Goal: Task Accomplishment & Management: Use online tool/utility

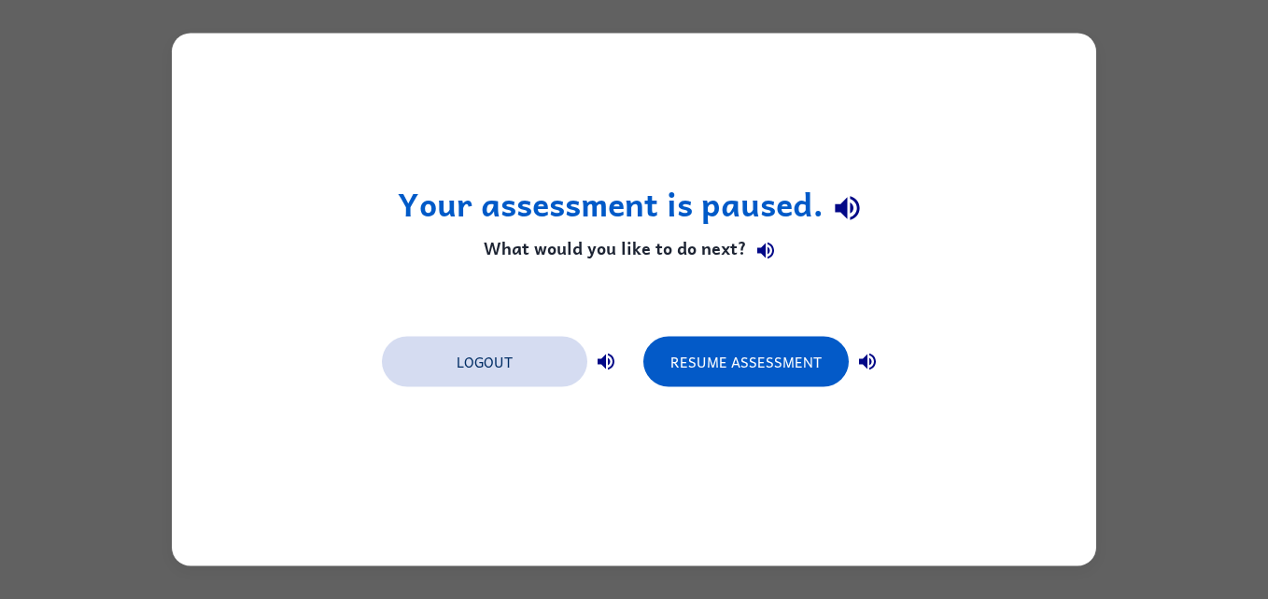
click at [465, 358] on button "Logout" at bounding box center [484, 362] width 205 height 50
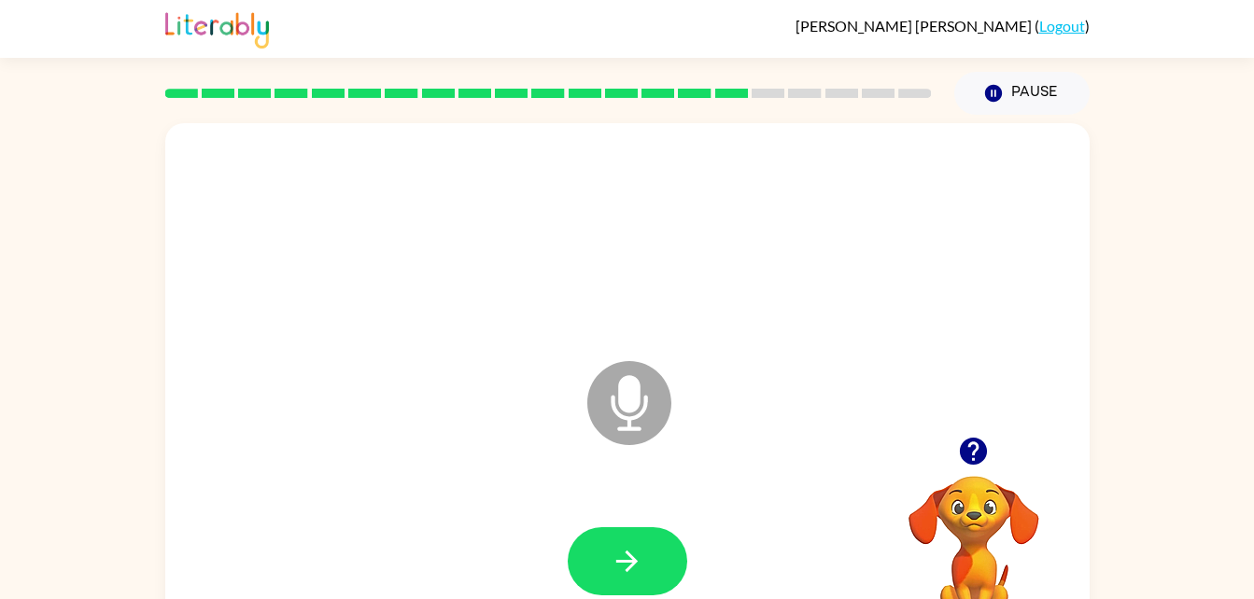
click at [640, 404] on icon at bounding box center [629, 403] width 84 height 84
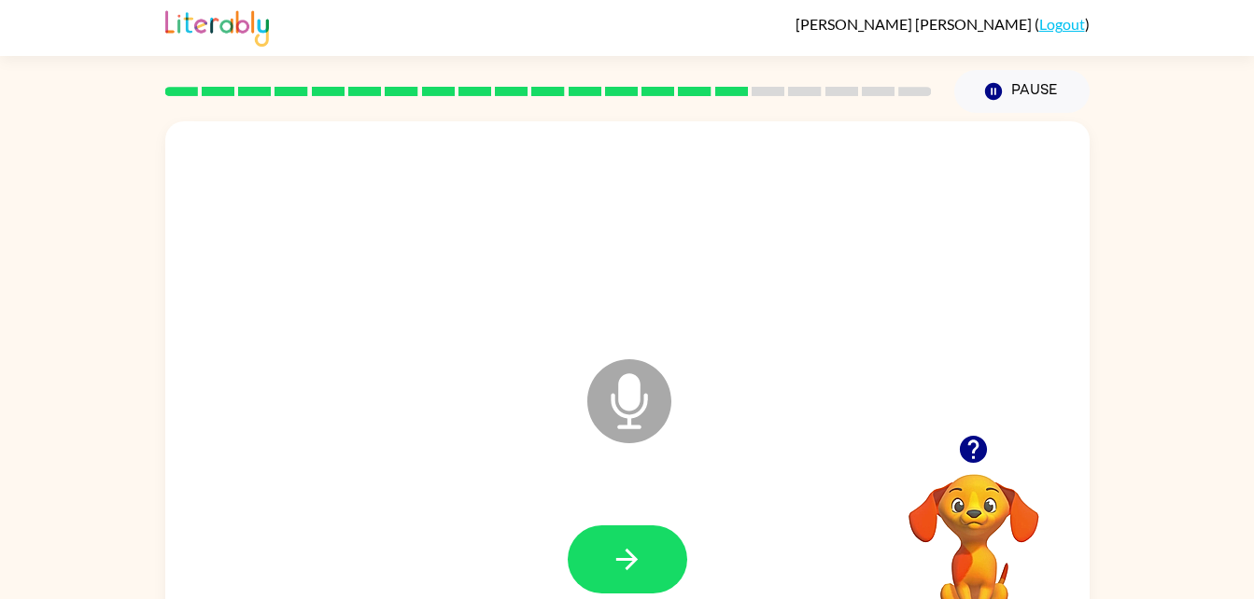
scroll to position [6, 0]
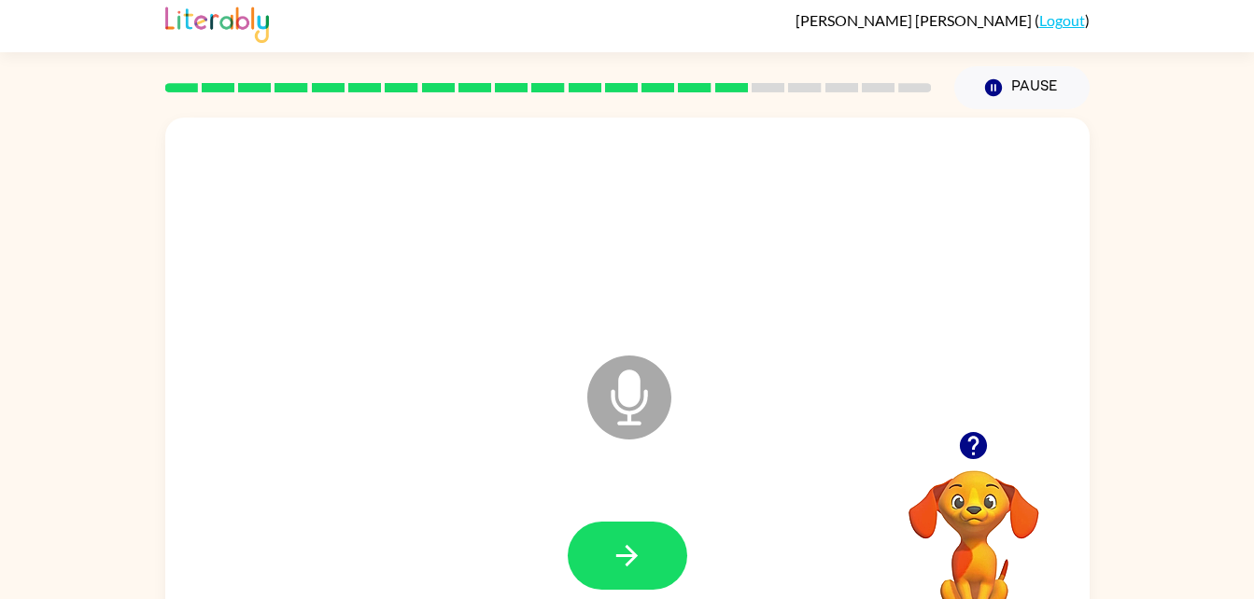
click at [633, 390] on icon "Microphone The Microphone is here when it is your turn to talk" at bounding box center [723, 421] width 280 height 140
click at [657, 413] on icon at bounding box center [629, 398] width 84 height 84
click at [634, 556] on icon "button" at bounding box center [626, 555] width 21 height 21
click at [648, 570] on button "button" at bounding box center [628, 556] width 120 height 68
click at [622, 556] on icon "button" at bounding box center [626, 555] width 21 height 21
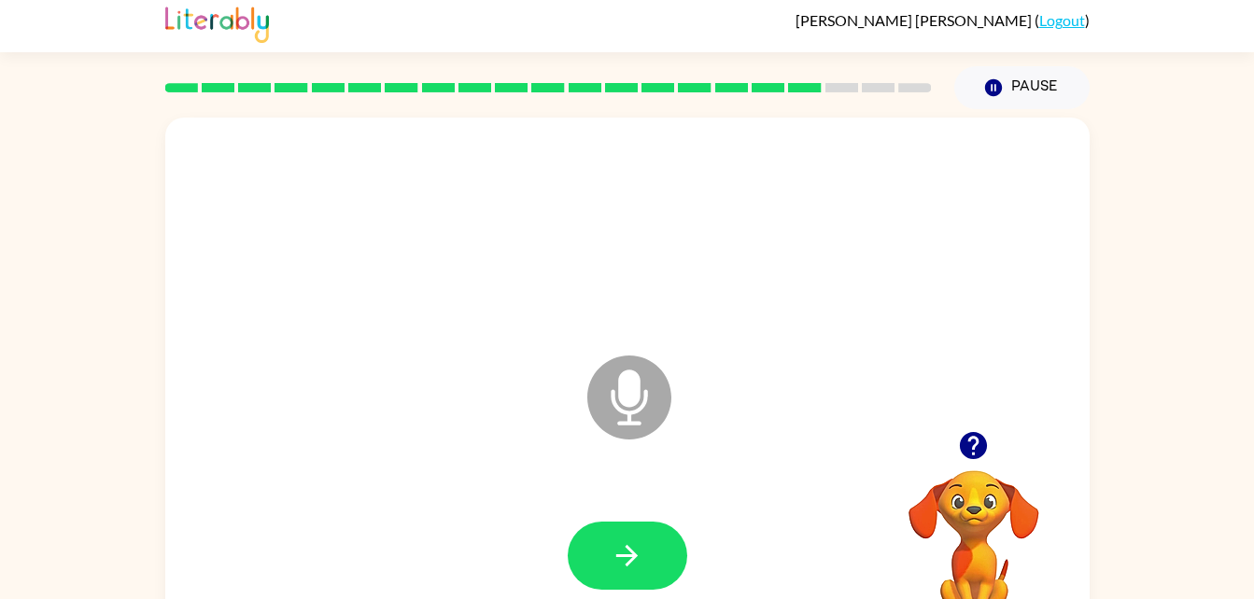
click at [634, 289] on icon at bounding box center [629, 356] width 47 height 140
